Goal: Information Seeking & Learning: Learn about a topic

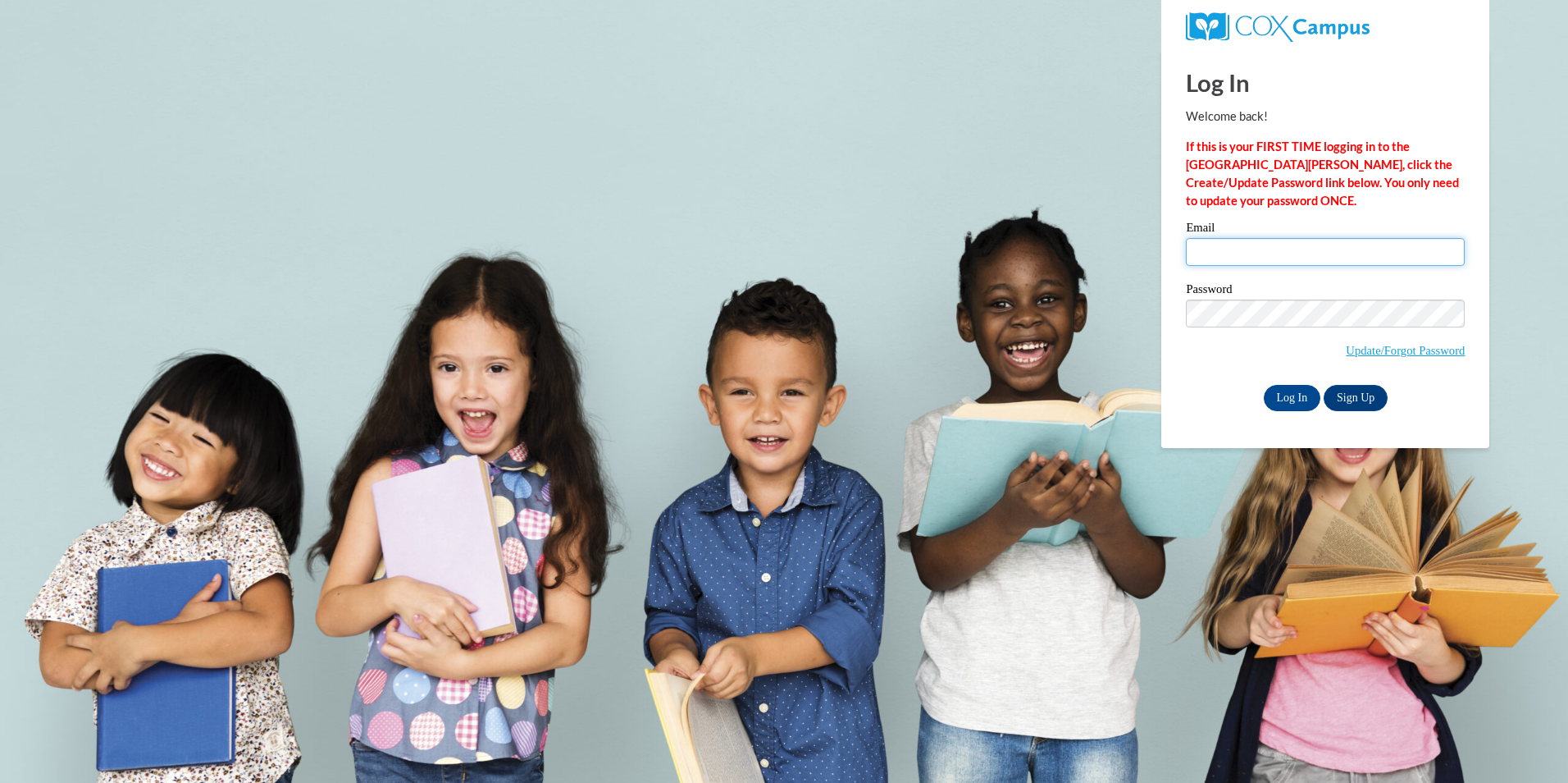
drag, startPoint x: 1215, startPoint y: 242, endPoint x: 1215, endPoint y: 253, distance: 11.0
click at [1215, 242] on input "Email" at bounding box center [1325, 251] width 279 height 28
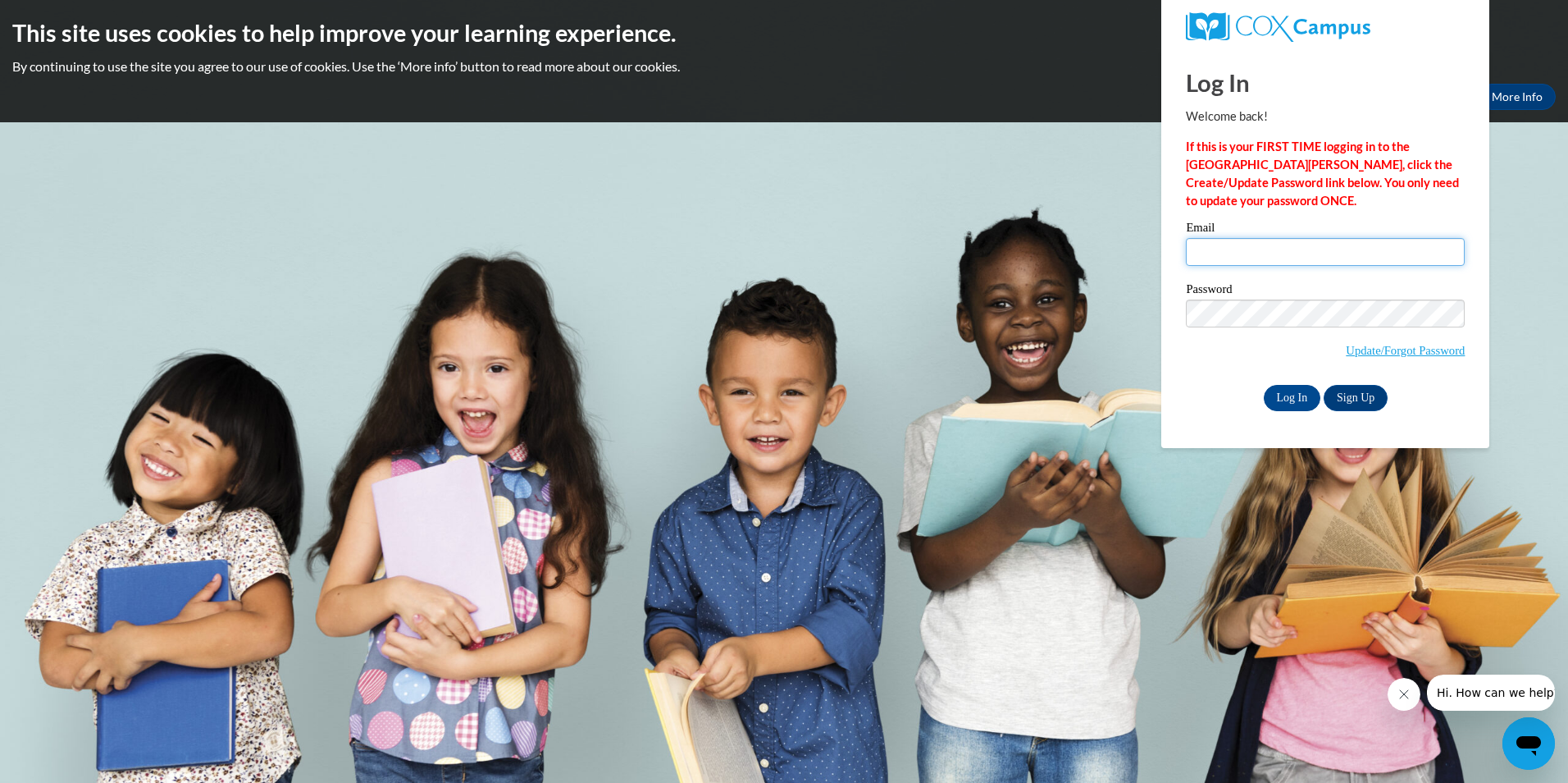
type input "grissomyanardo@yahoo.com"
click at [1263, 384] on input "Log In" at bounding box center [1292, 397] width 57 height 26
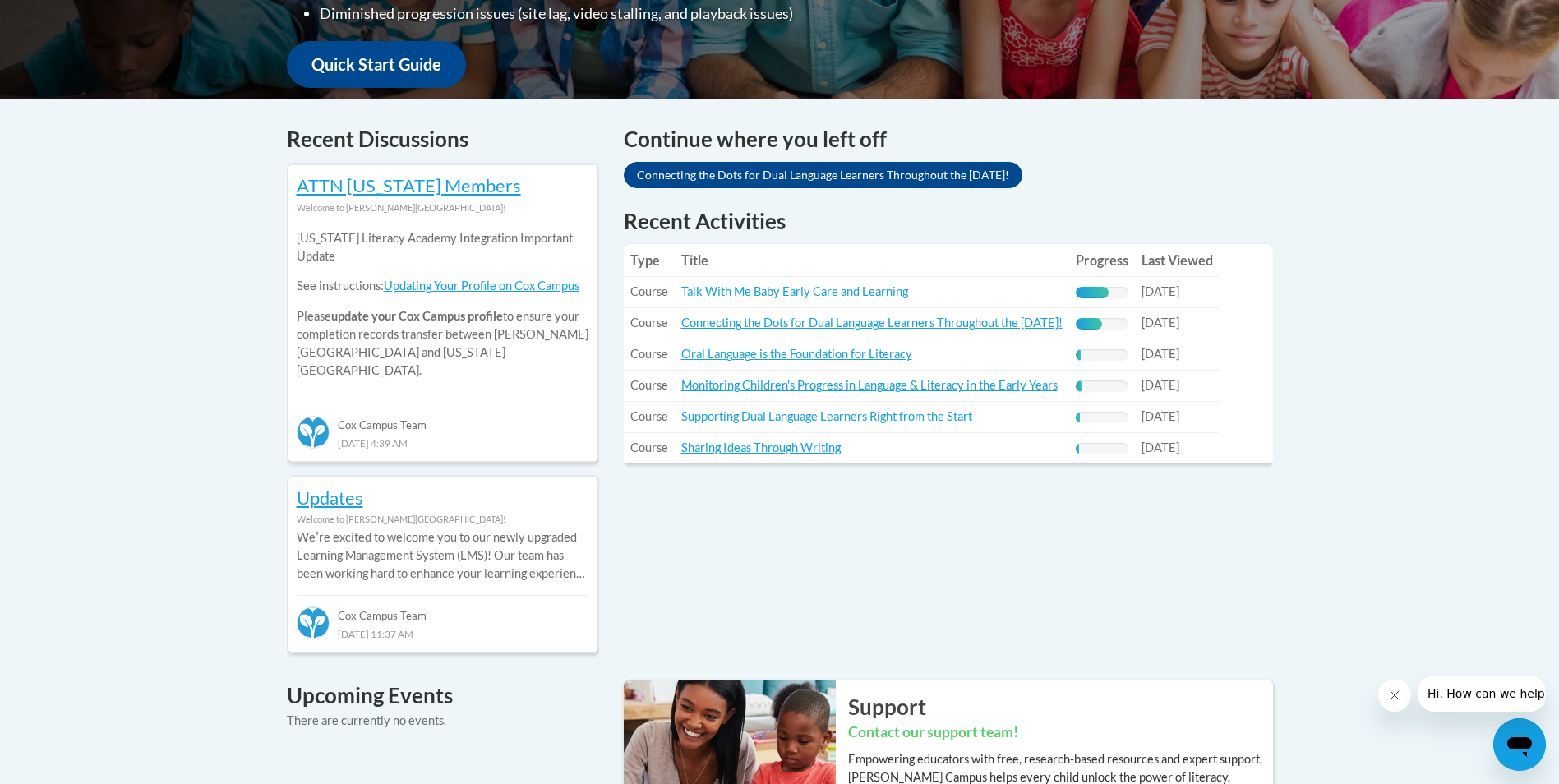
scroll to position [739, 0]
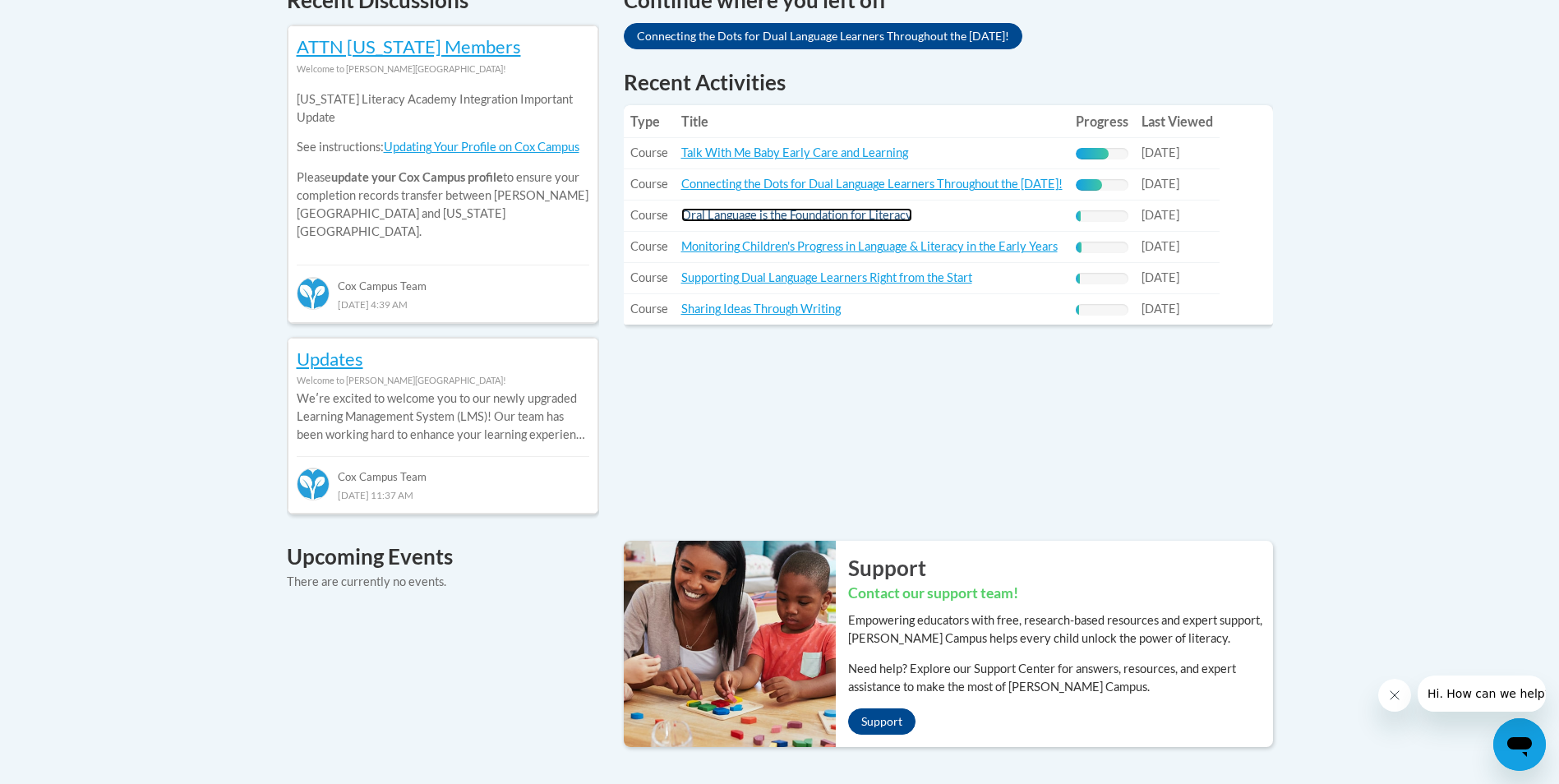
click at [738, 217] on link "Oral Language is the Foundation for Literacy" at bounding box center [797, 215] width 231 height 14
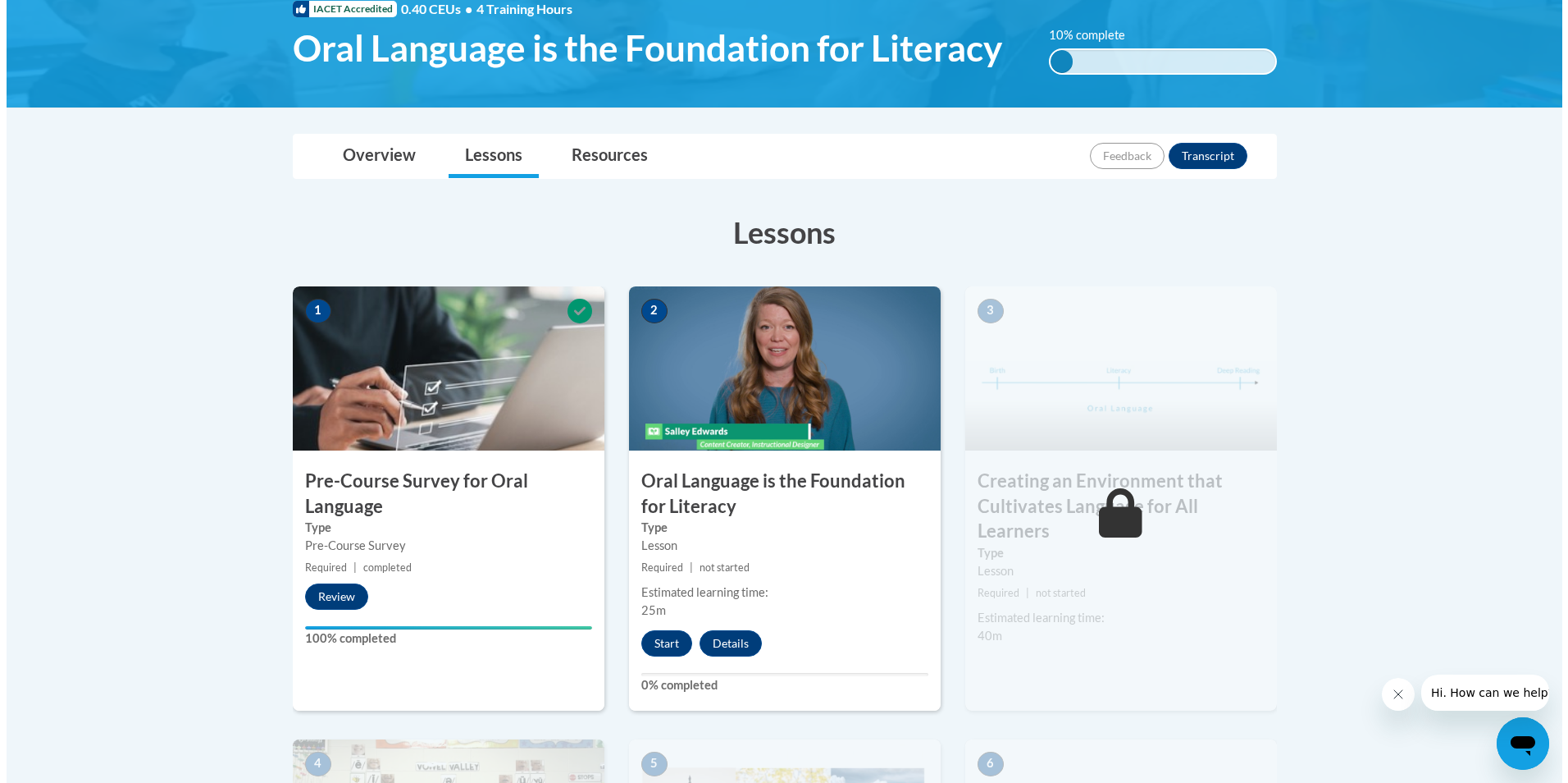
scroll to position [493, 0]
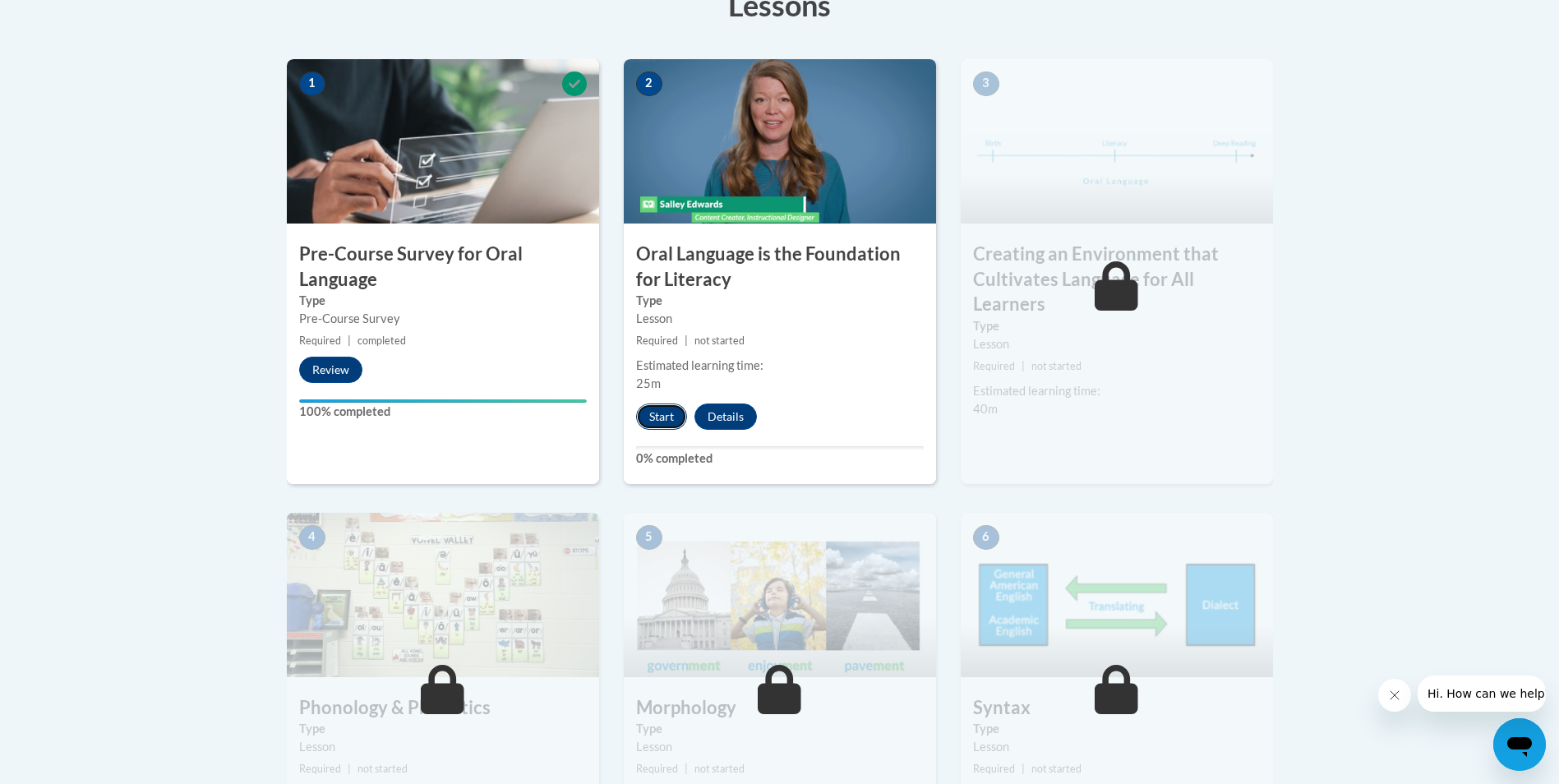
click at [681, 408] on button "Start" at bounding box center [660, 416] width 51 height 26
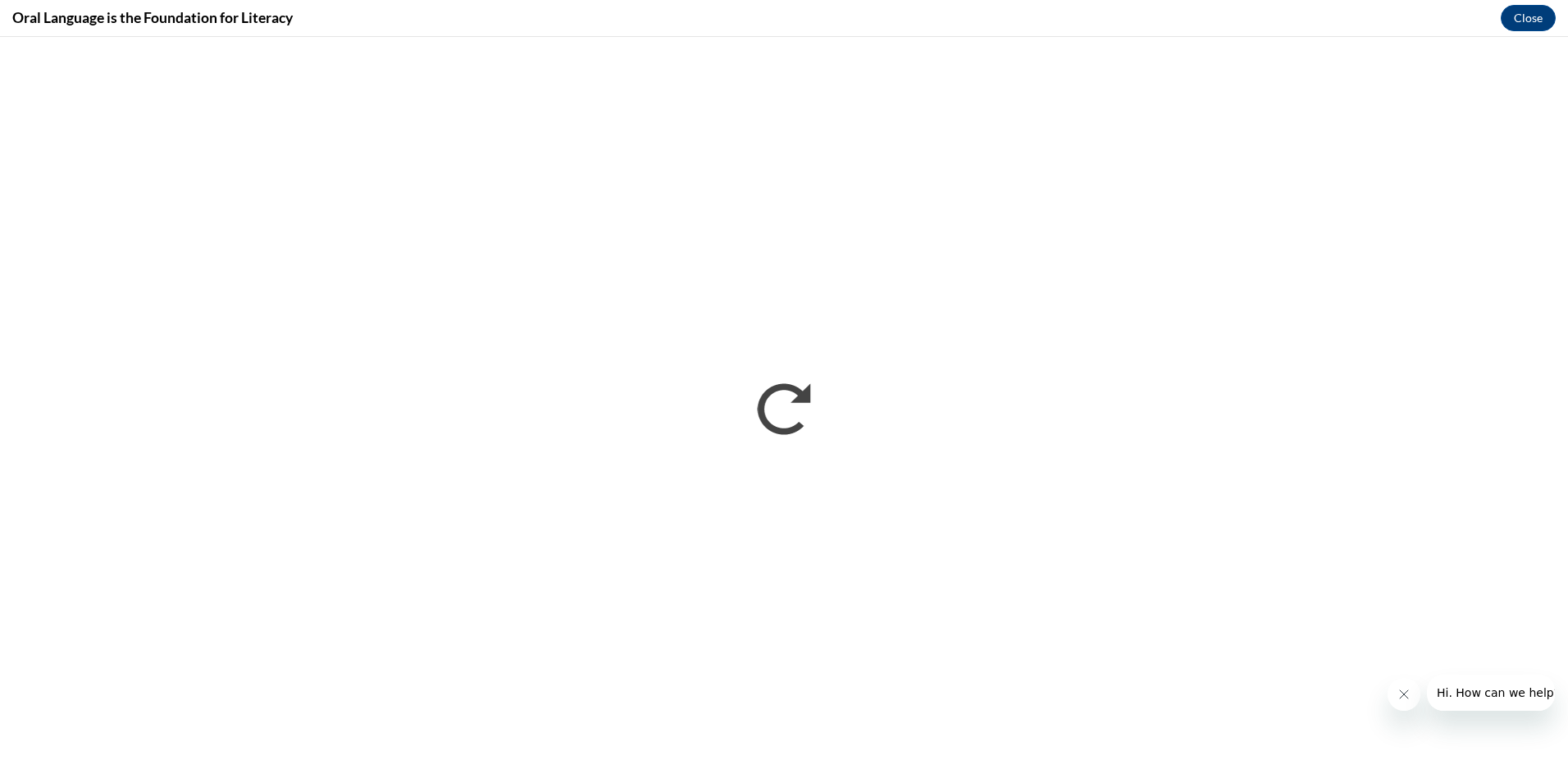
scroll to position [0, 0]
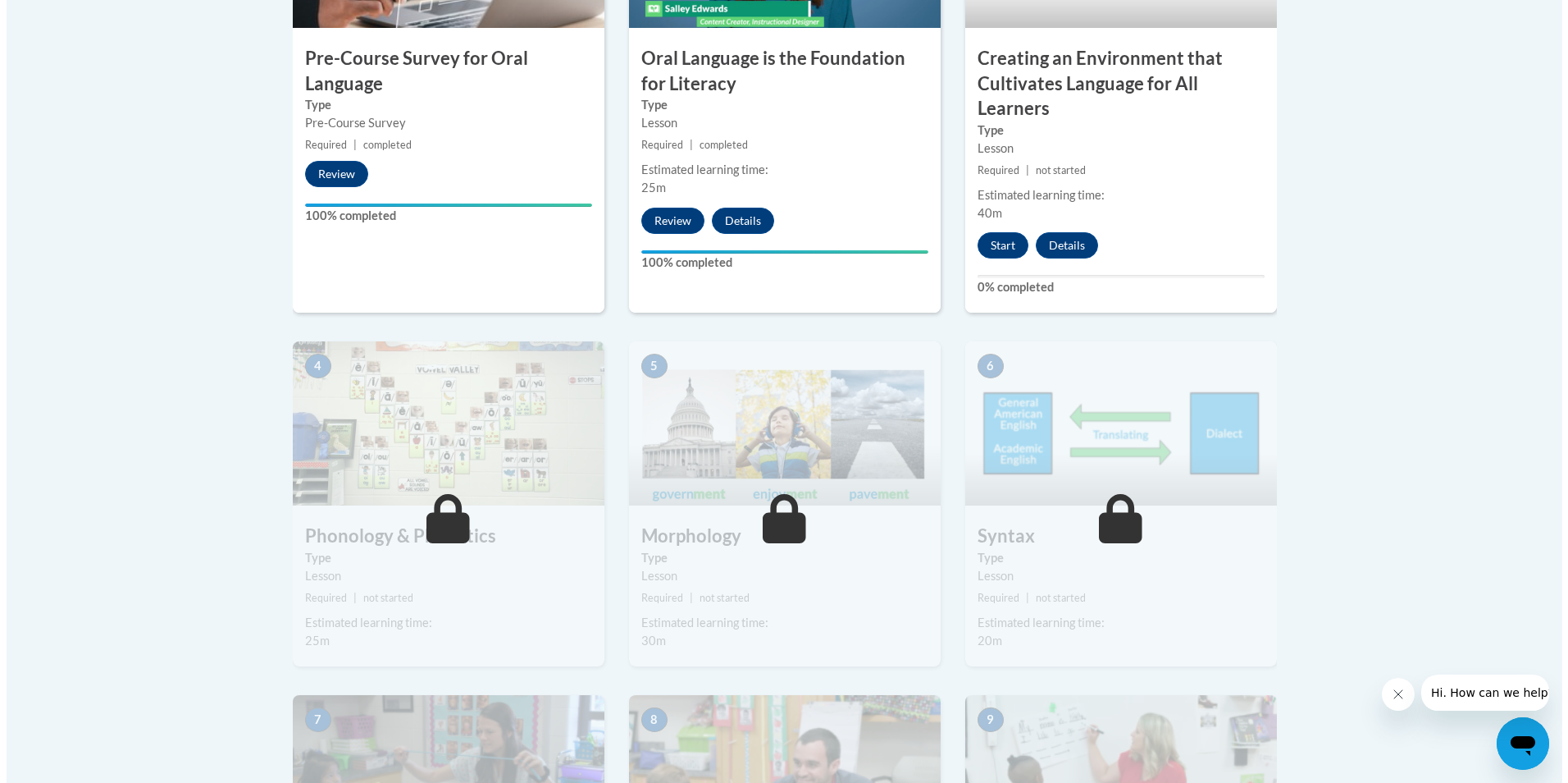
scroll to position [738, 0]
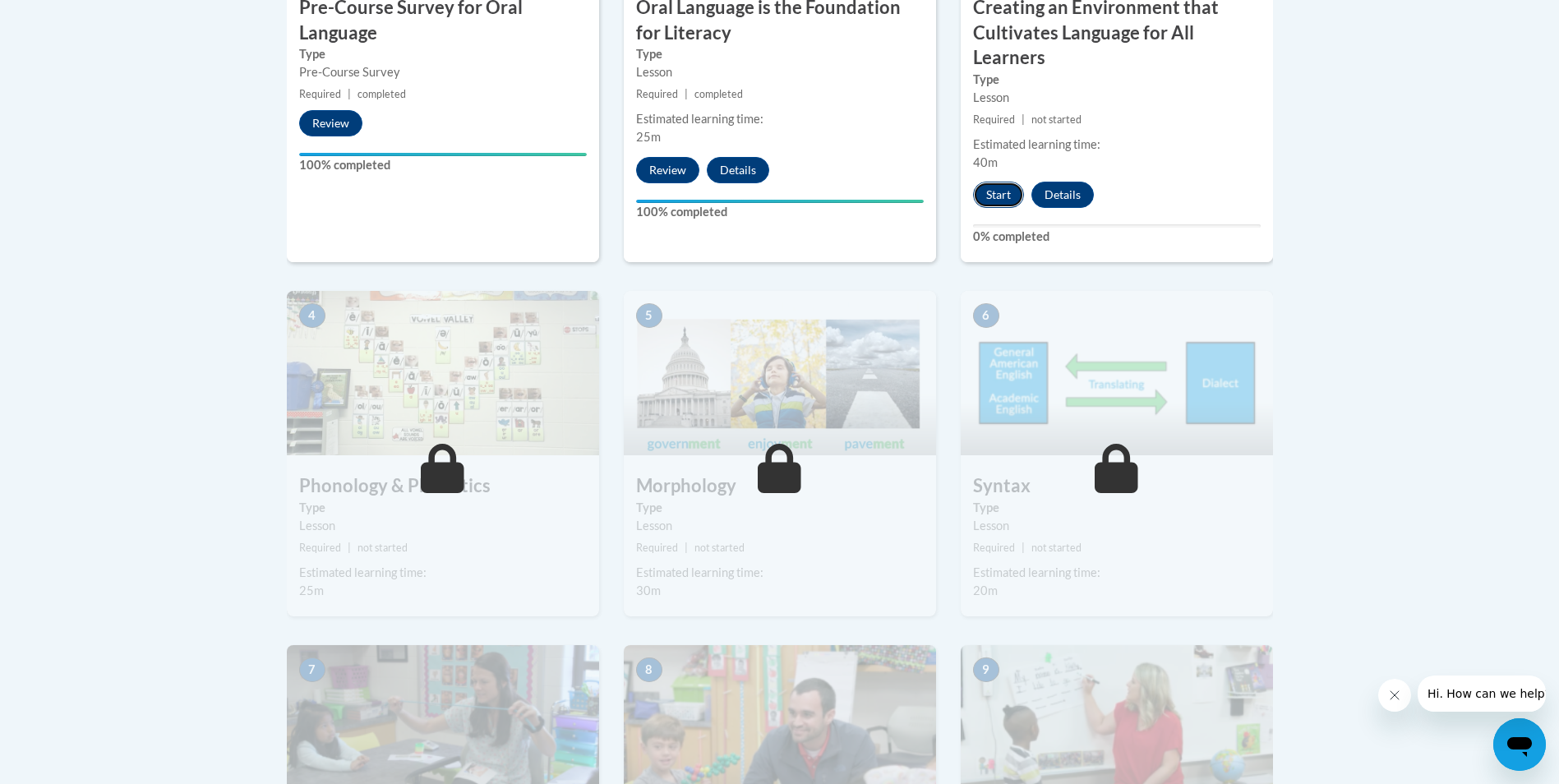
click at [995, 183] on button "Start" at bounding box center [997, 194] width 51 height 26
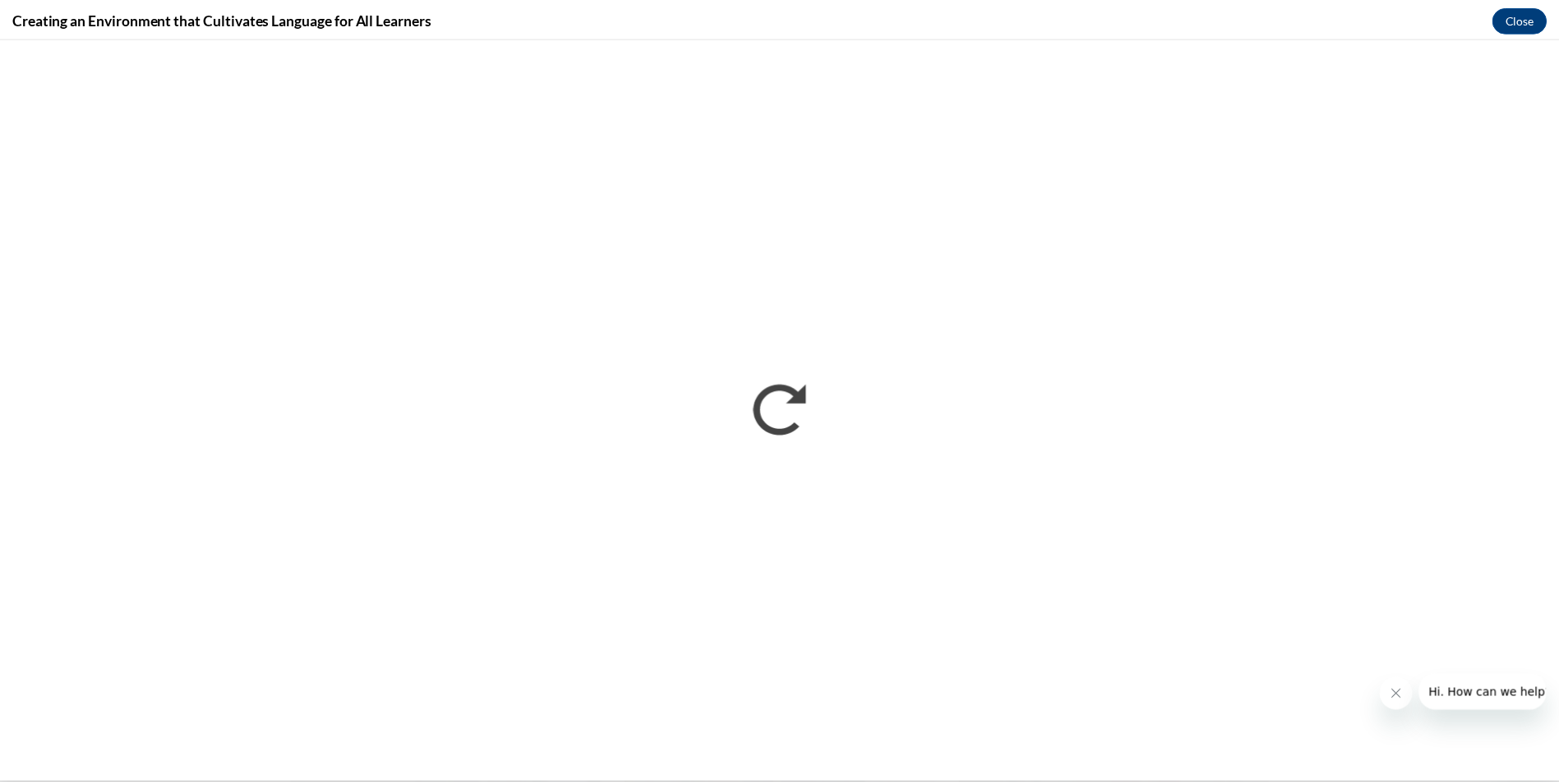
scroll to position [0, 0]
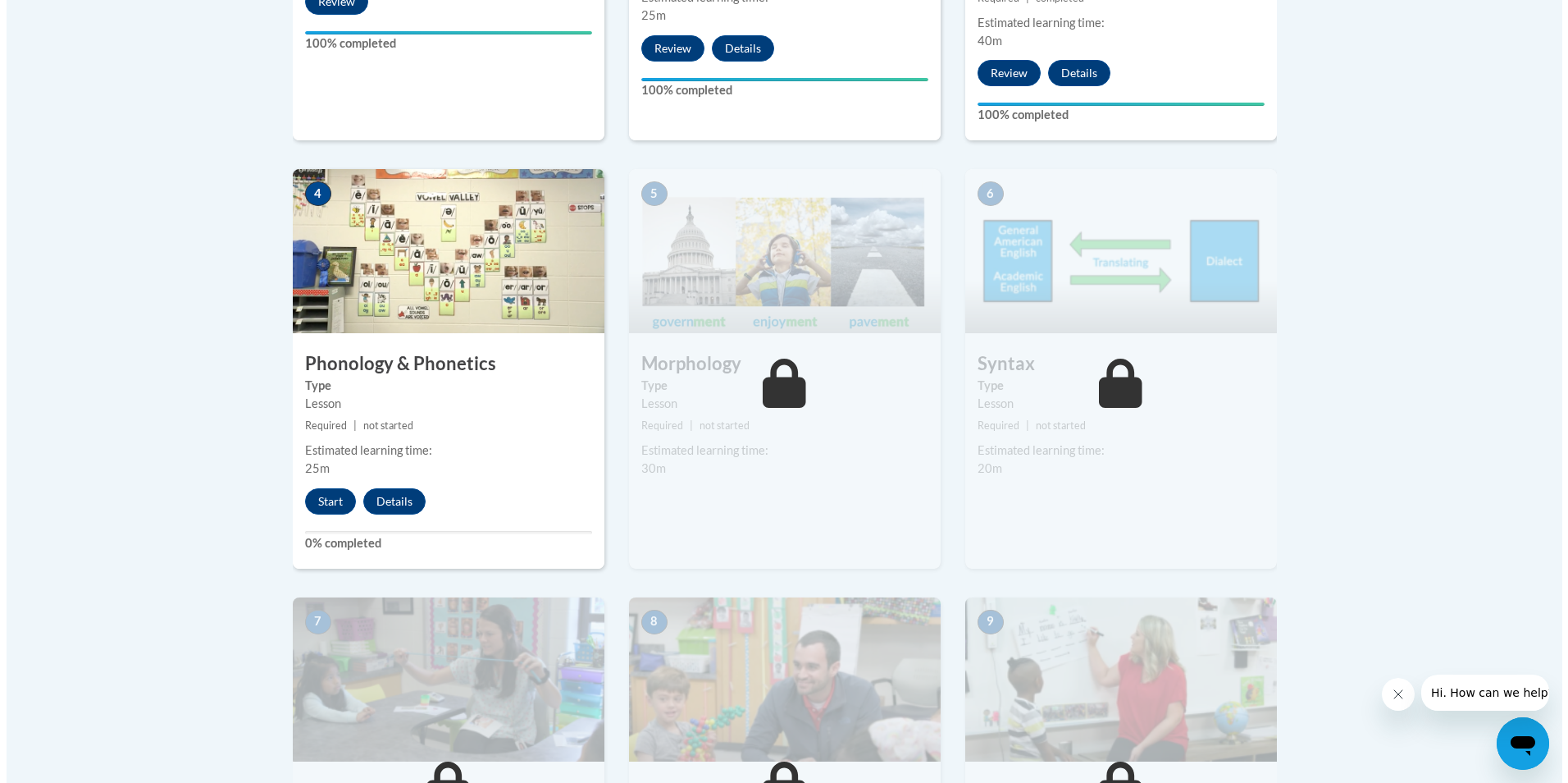
scroll to position [903, 0]
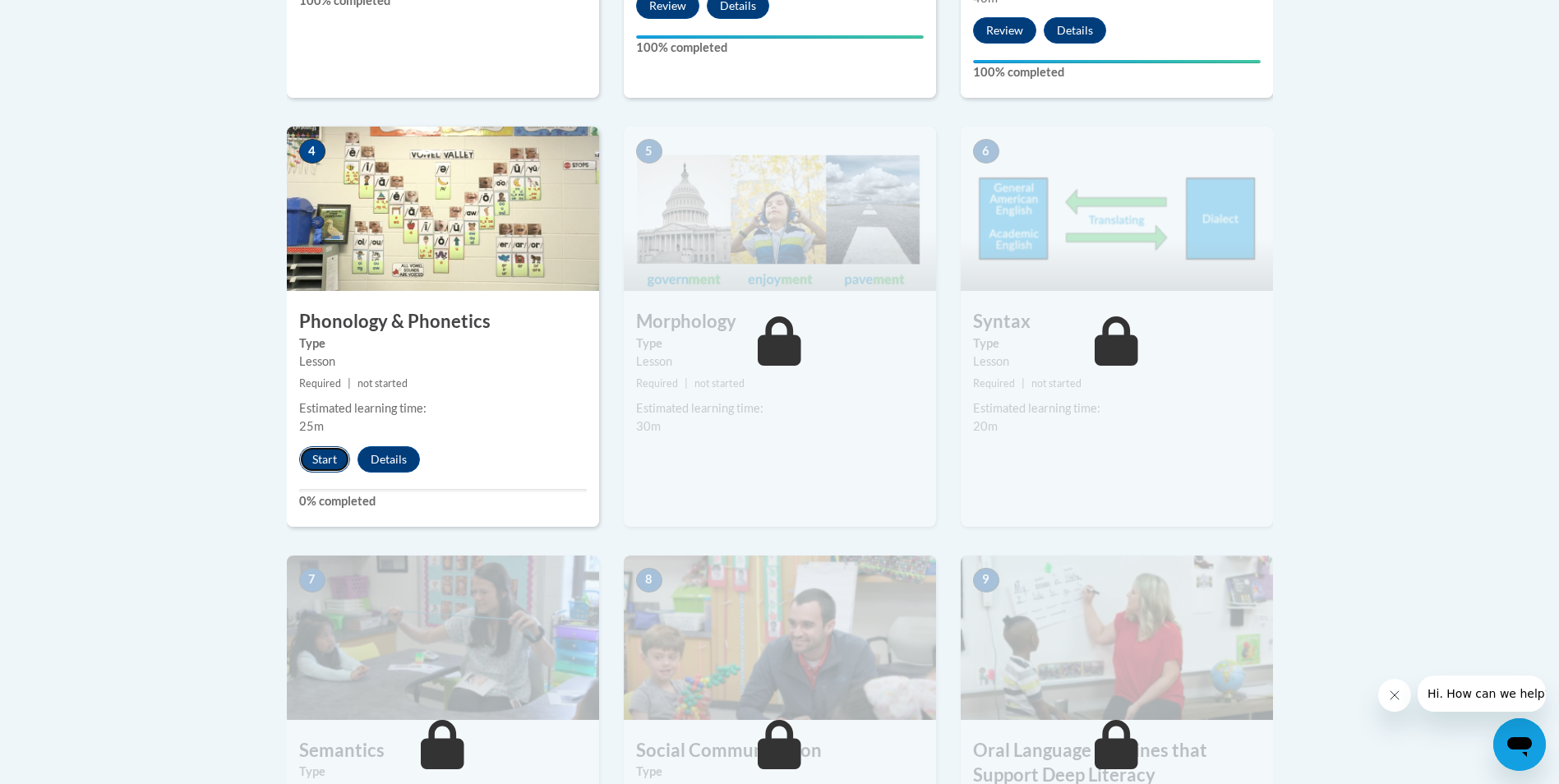
click at [317, 458] on button "Start" at bounding box center [324, 459] width 51 height 26
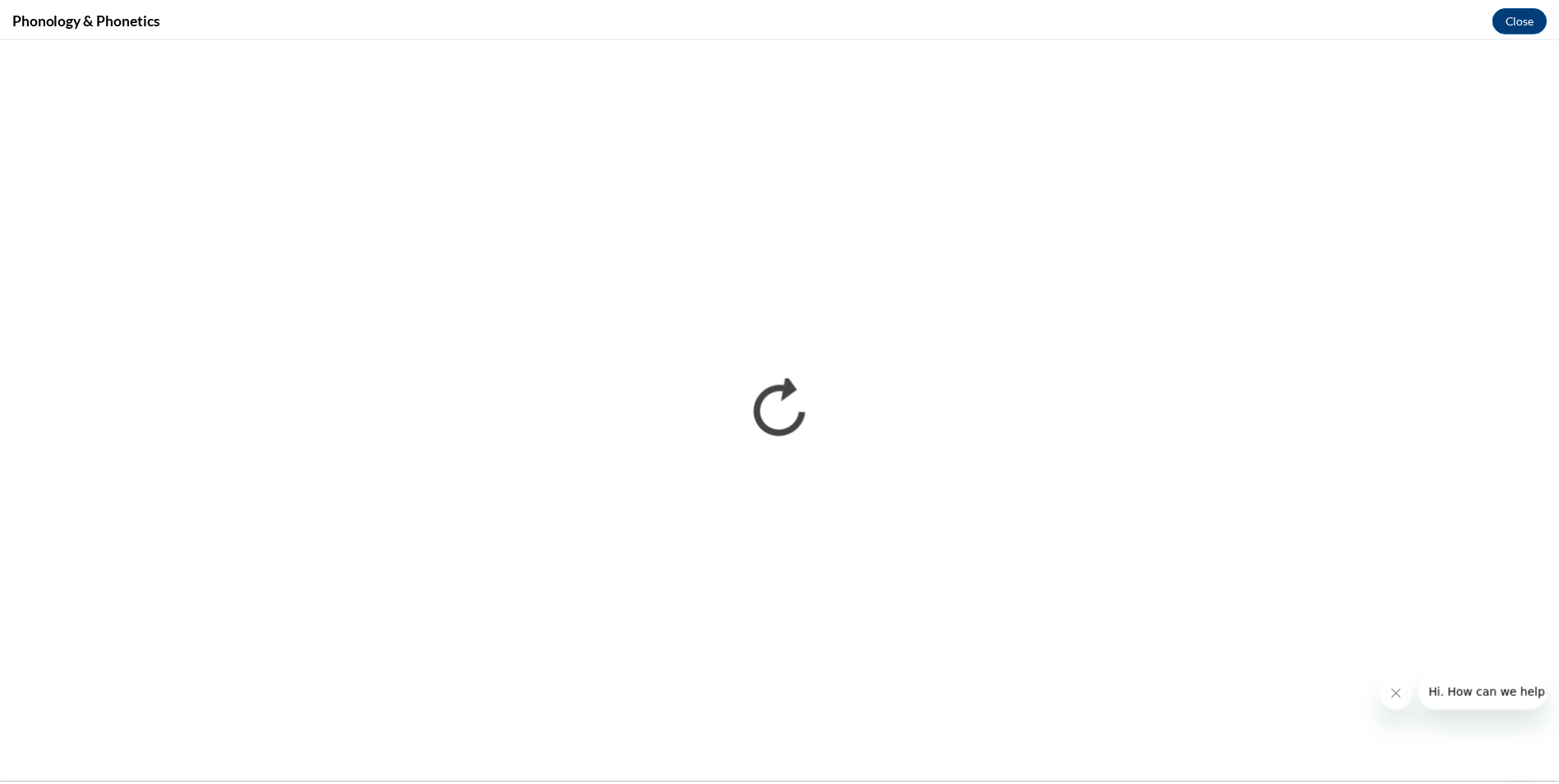
scroll to position [0, 0]
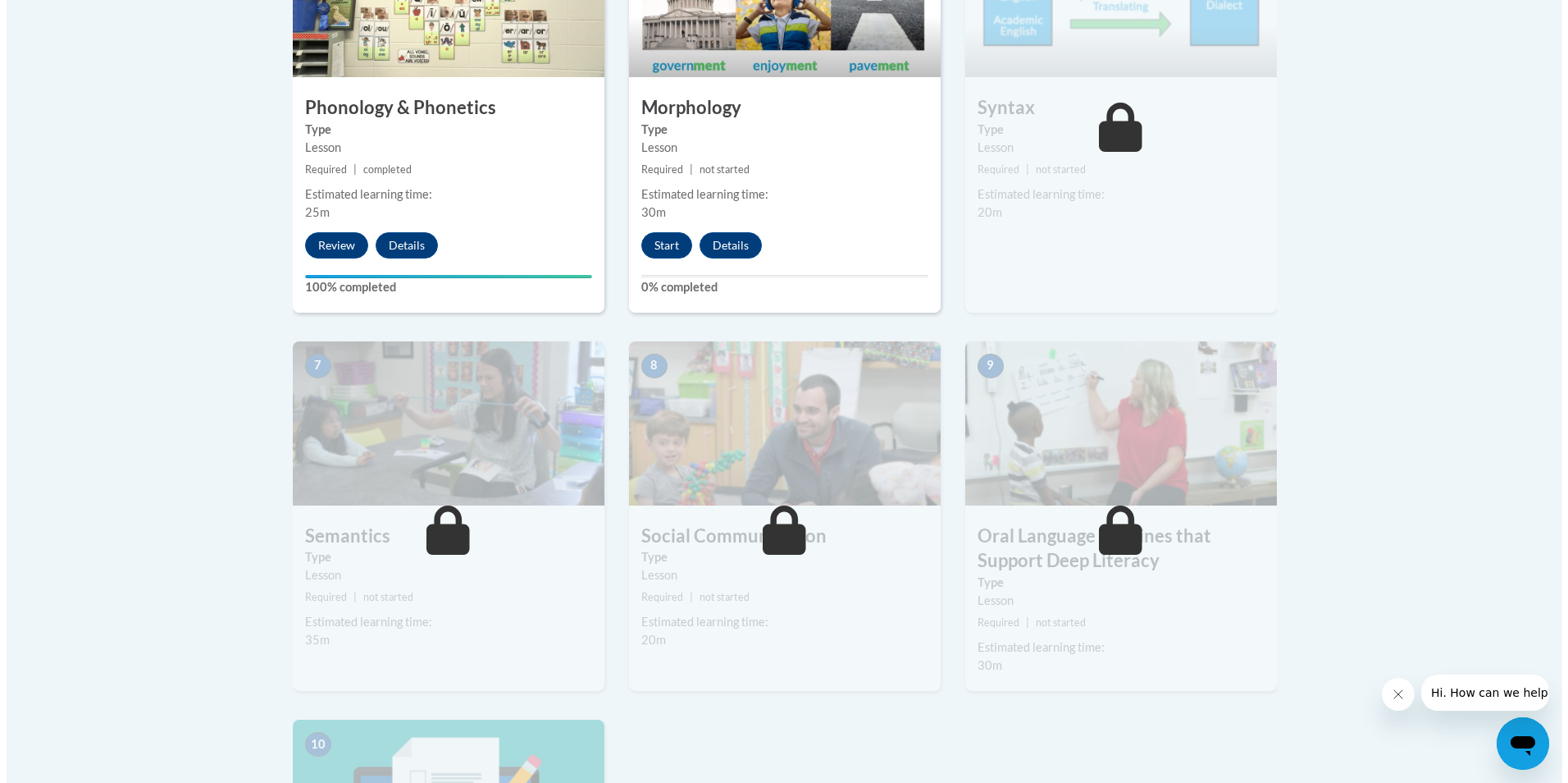
scroll to position [1148, 0]
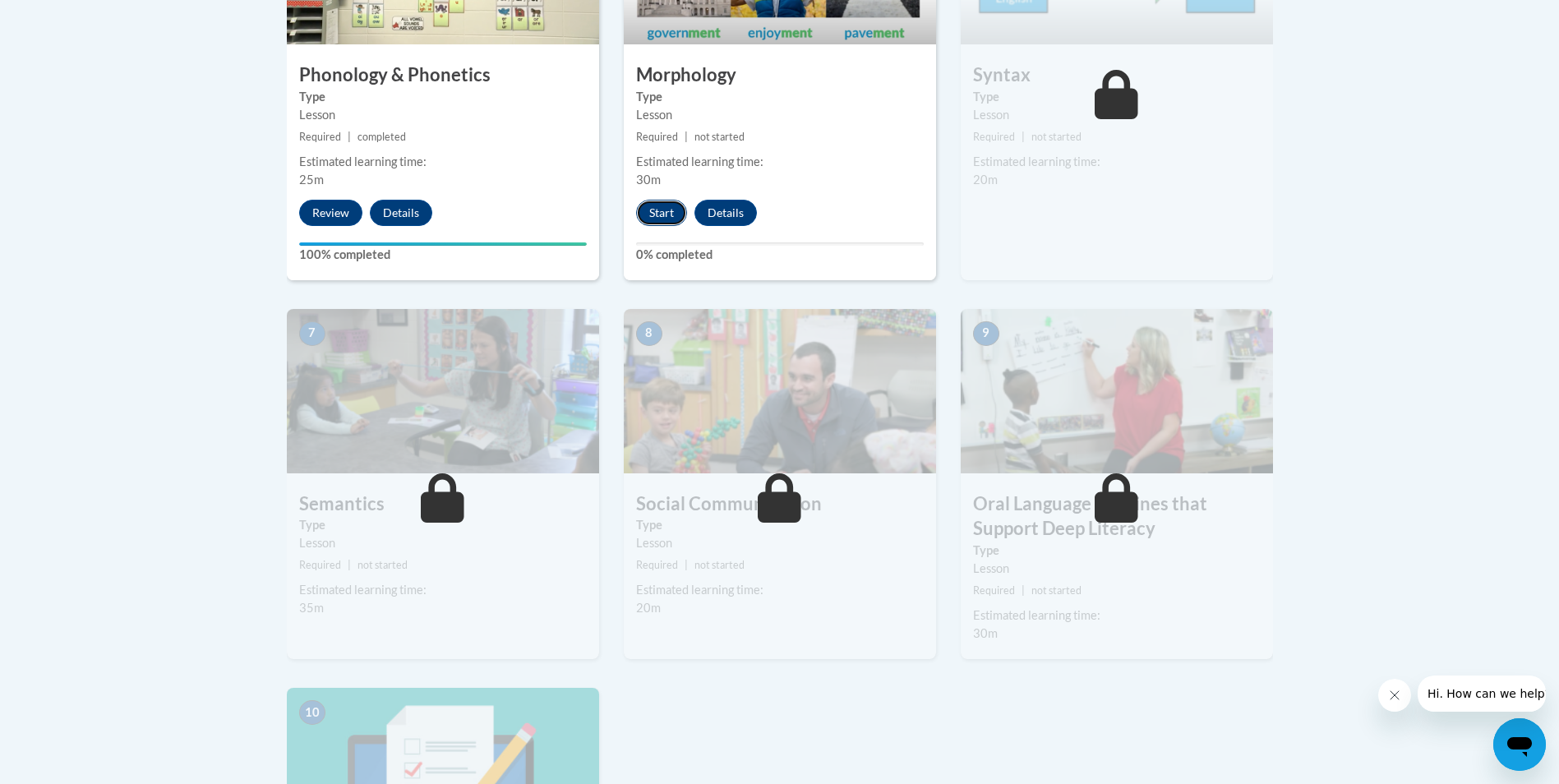
click at [664, 213] on button "Start" at bounding box center [660, 212] width 51 height 26
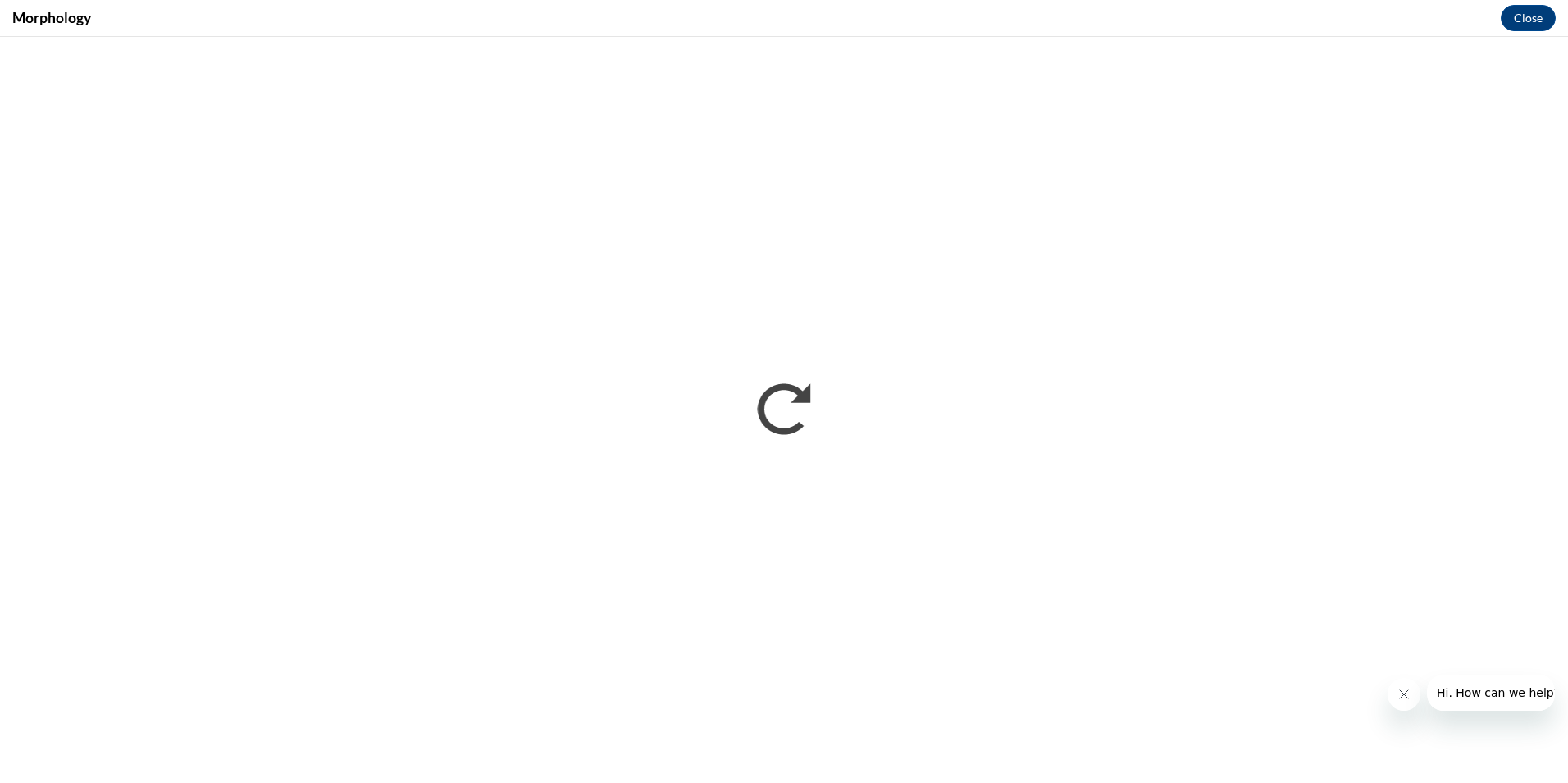
scroll to position [0, 0]
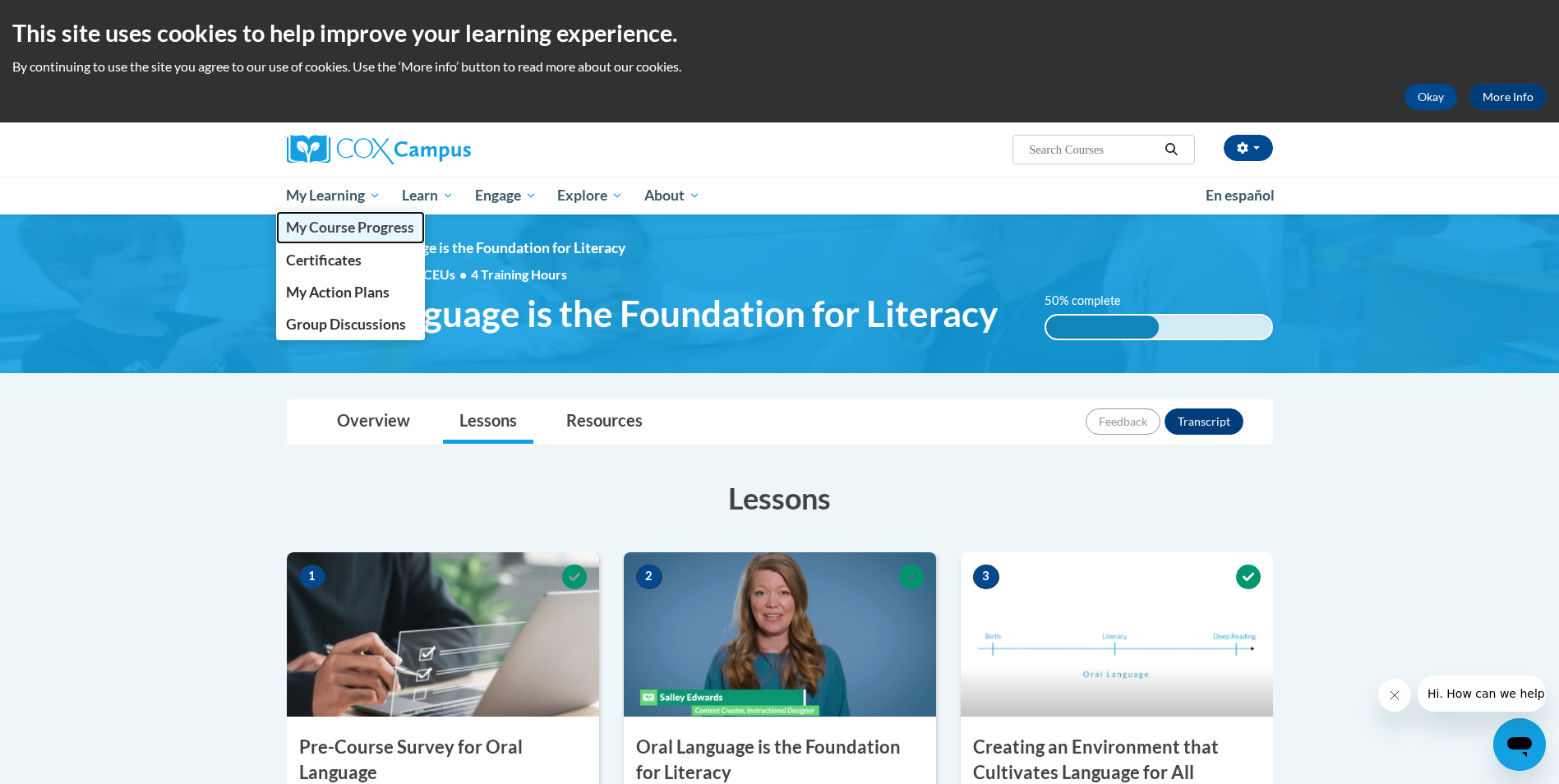
click at [328, 230] on span "My Course Progress" at bounding box center [350, 227] width 129 height 17
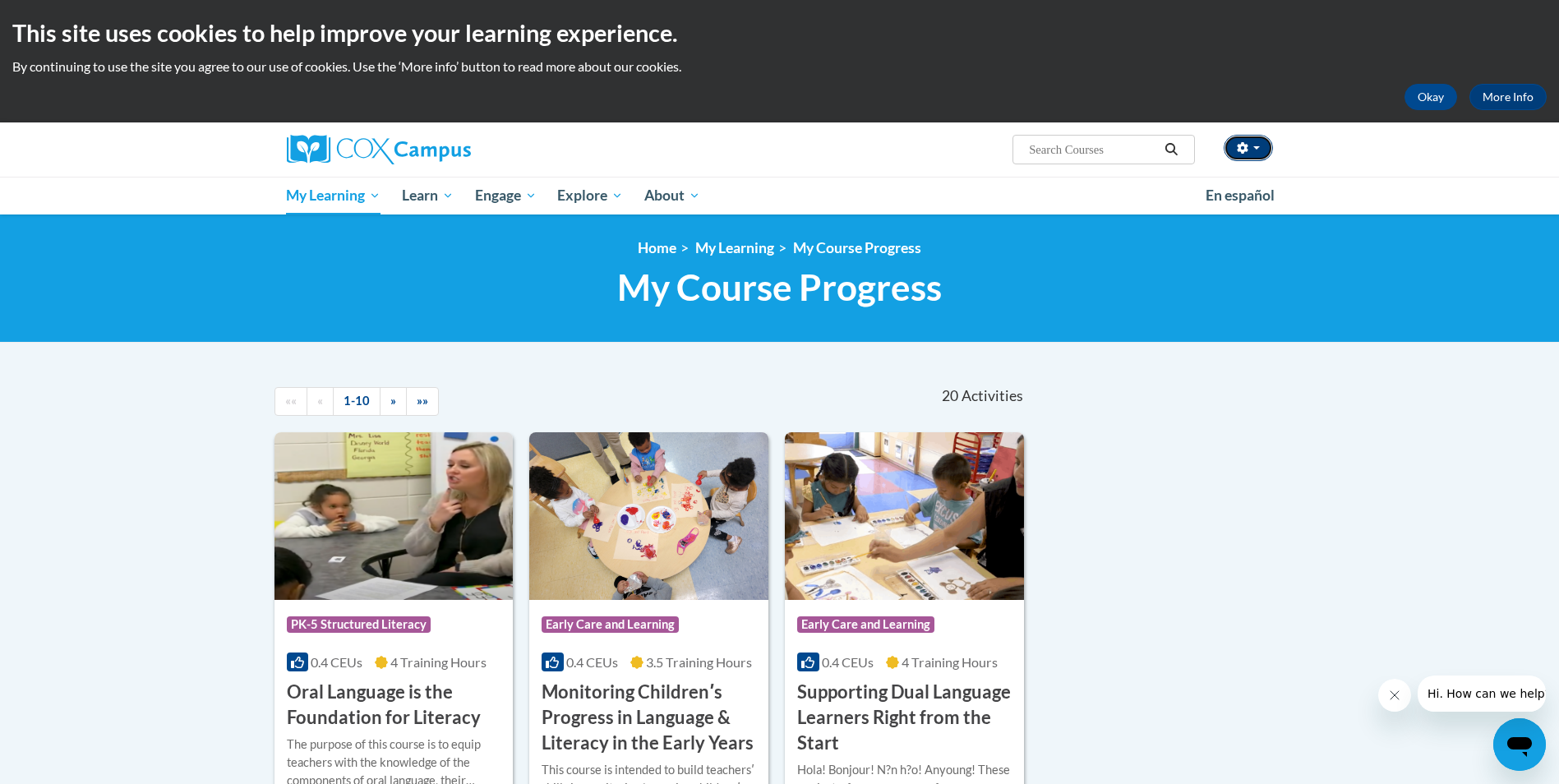
click at [1241, 151] on icon "button" at bounding box center [1241, 148] width 11 height 12
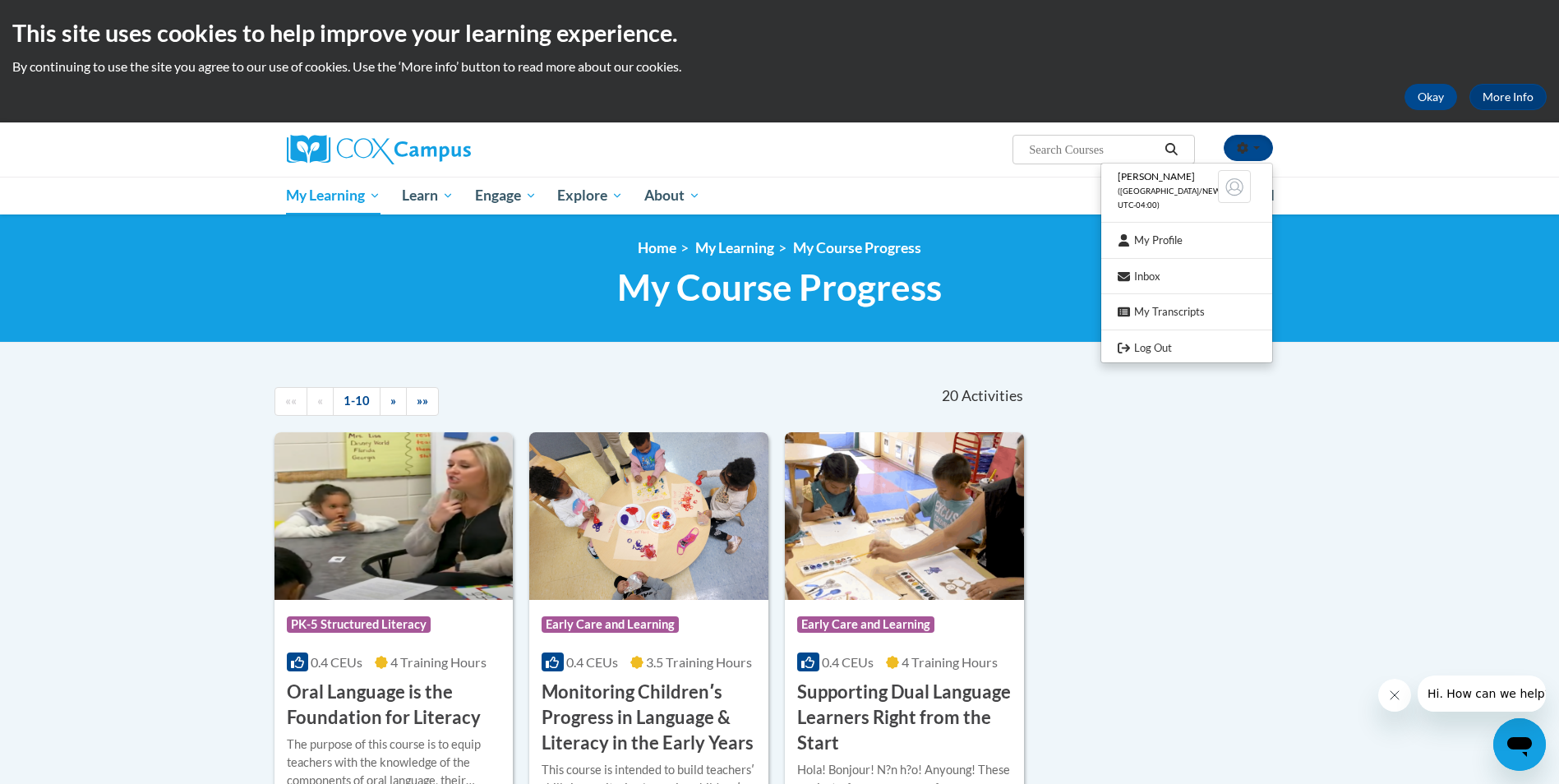
click at [1149, 335] on ul "[PERSON_NAME] ([GEOGRAPHIC_DATA]/New_York UTC-04:00) My Profile Inbox My Transc…" at bounding box center [1187, 262] width 173 height 200
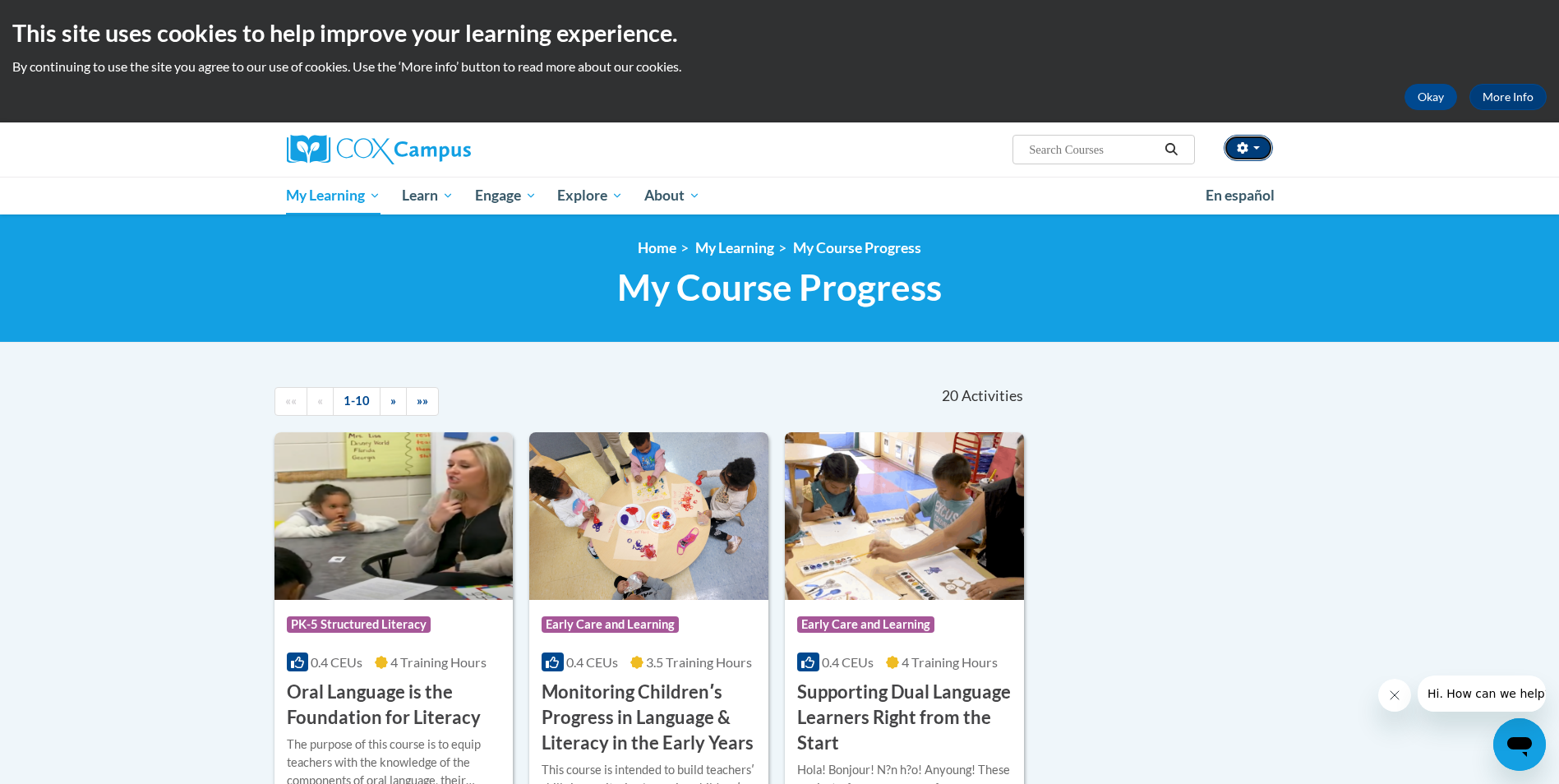
click at [1256, 135] on button "button" at bounding box center [1247, 147] width 49 height 26
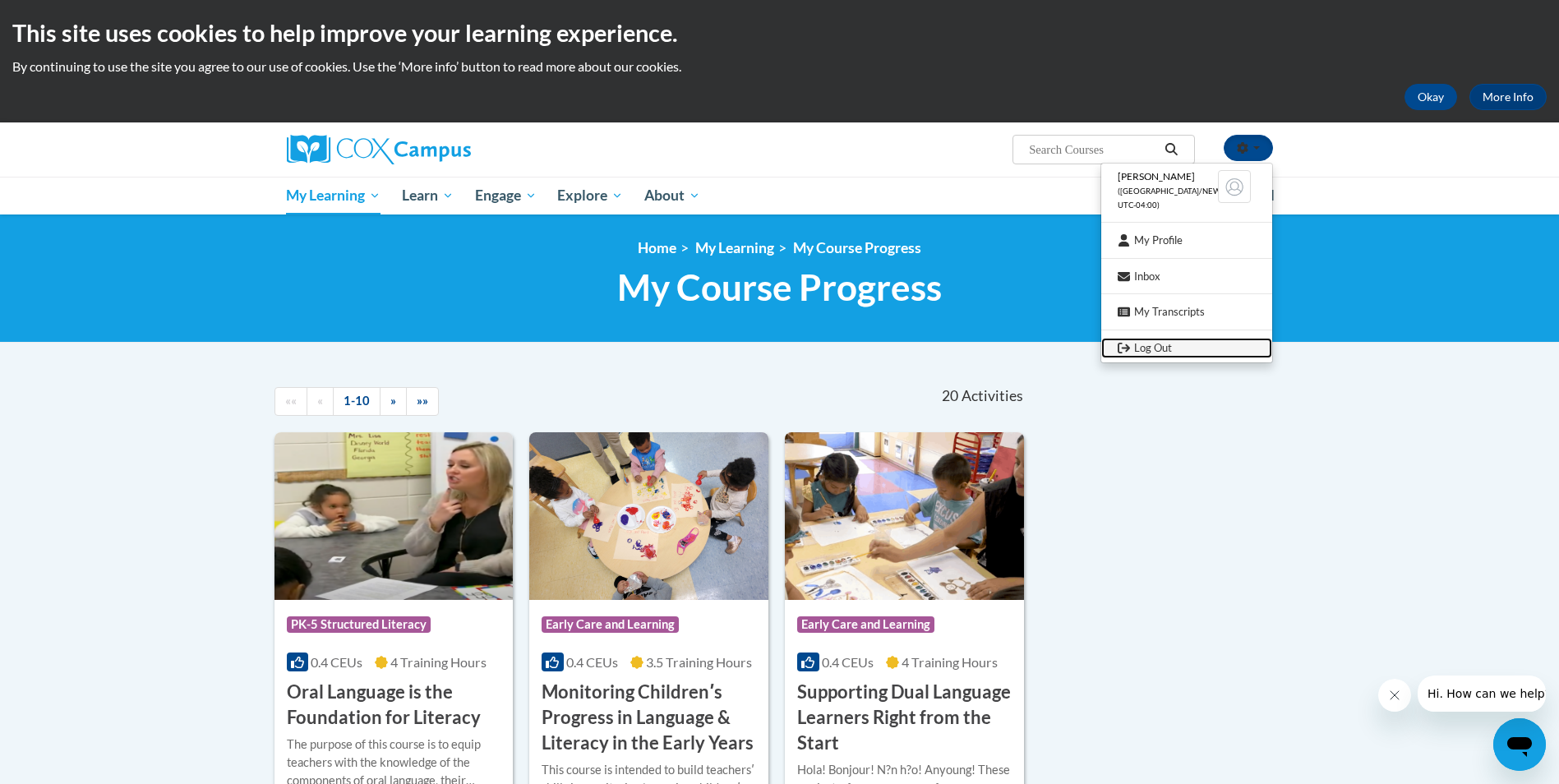
click at [1206, 344] on link "Log Out" at bounding box center [1187, 347] width 171 height 20
